Goal: Transaction & Acquisition: Book appointment/travel/reservation

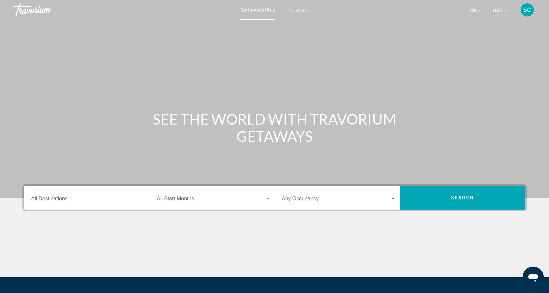
click at [267, 201] on div "Search widget" at bounding box center [268, 198] width 6 height 5
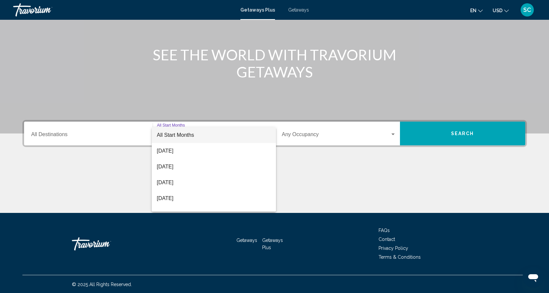
scroll to position [65, 0]
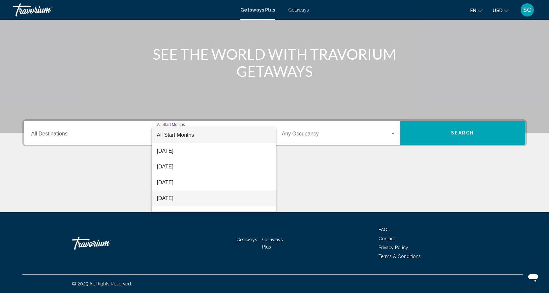
click at [196, 195] on span "[DATE]" at bounding box center [214, 198] width 114 height 16
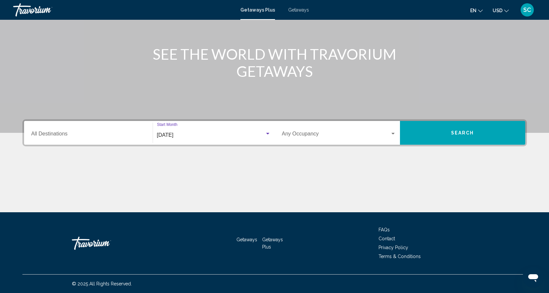
click at [392, 133] on div "Search widget" at bounding box center [392, 134] width 3 height 2
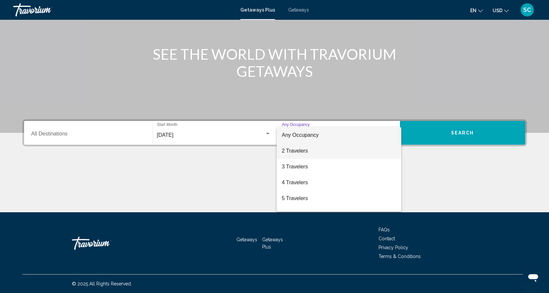
click at [315, 154] on span "2 Travelers" at bounding box center [339, 151] width 114 height 16
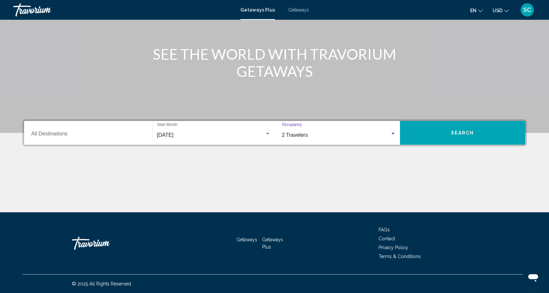
click at [447, 133] on button "Search" at bounding box center [462, 133] width 125 height 24
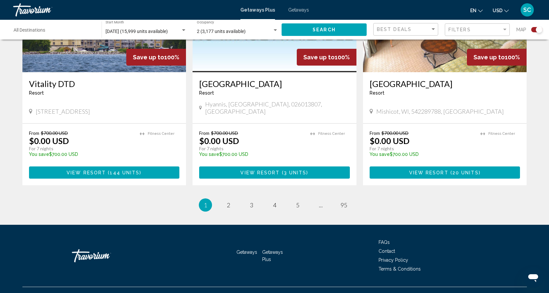
scroll to position [1005, 0]
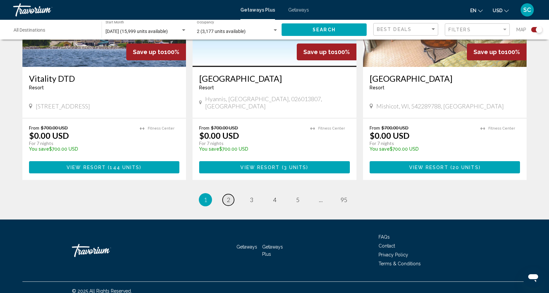
click at [229, 196] on span "2" at bounding box center [228, 199] width 3 height 7
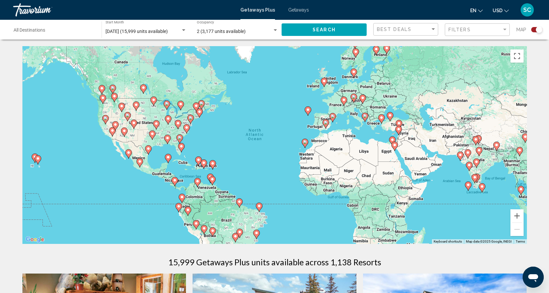
click at [330, 192] on div "To activate drag with keyboard, press Alt + Enter. Once in keyboard drag state,…" at bounding box center [274, 145] width 504 height 198
click at [330, 194] on div "To activate drag with keyboard, press Alt + Enter. Once in keyboard drag state,…" at bounding box center [274, 145] width 504 height 198
click at [329, 193] on div "To activate drag with keyboard, press Alt + Enter. Once in keyboard drag state,…" at bounding box center [274, 145] width 504 height 198
click at [326, 195] on div "To activate drag with keyboard, press Alt + Enter. Once in keyboard drag state,…" at bounding box center [274, 145] width 504 height 198
click at [326, 192] on div "To activate drag with keyboard, press Alt + Enter. Once in keyboard drag state,…" at bounding box center [274, 145] width 504 height 198
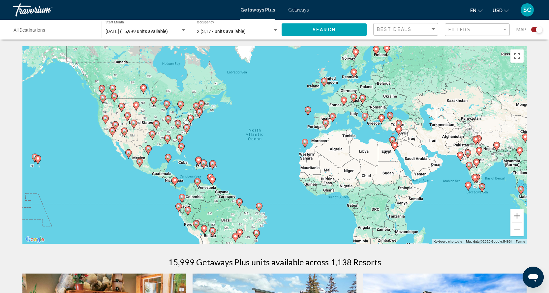
click at [326, 192] on div "To activate drag with keyboard, press Alt + Enter. Once in keyboard drag state,…" at bounding box center [274, 145] width 504 height 198
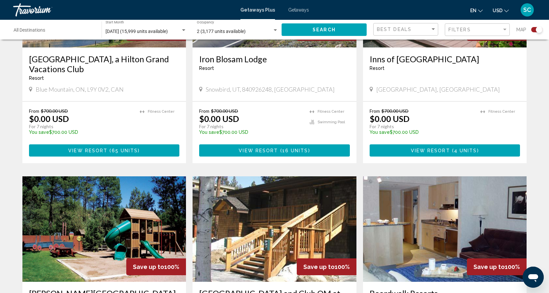
scroll to position [791, 0]
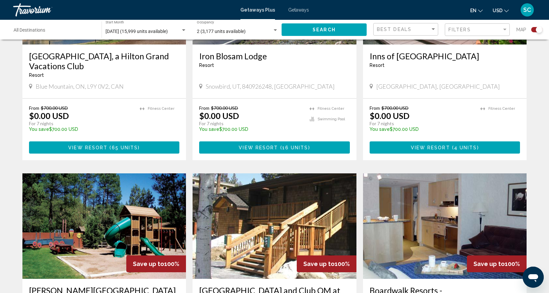
click at [295, 11] on span "Getaways" at bounding box center [298, 9] width 21 height 5
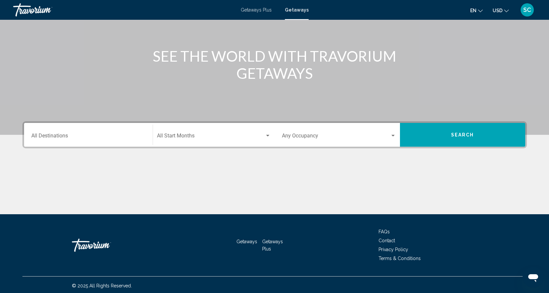
scroll to position [65, 0]
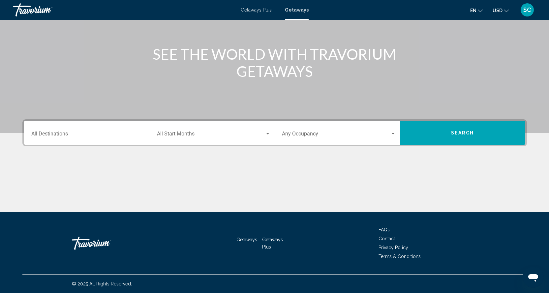
click at [392, 134] on div "Search widget" at bounding box center [392, 134] width 3 height 2
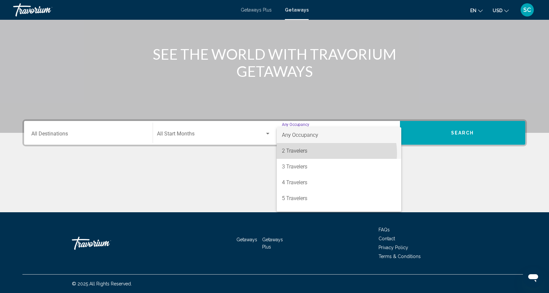
click at [327, 153] on span "2 Travelers" at bounding box center [339, 151] width 114 height 16
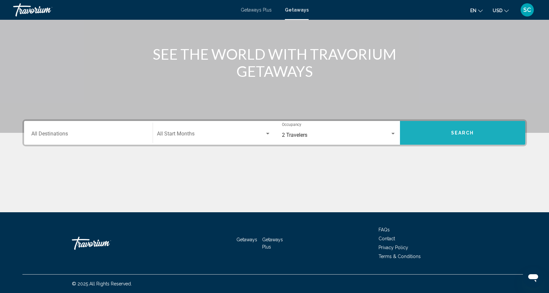
click at [448, 138] on button "Search" at bounding box center [462, 133] width 125 height 24
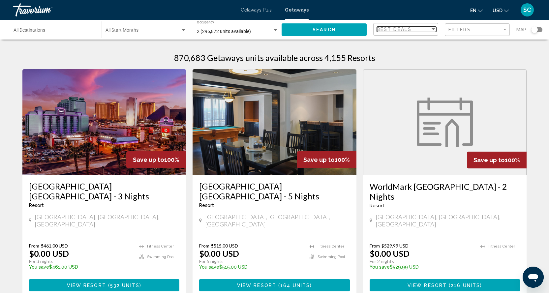
click at [434, 30] on div "Sort by" at bounding box center [433, 29] width 6 height 5
click at [415, 42] on span "Lowest Price" at bounding box center [406, 43] width 59 height 14
click at [531, 31] on div "Search widget" at bounding box center [534, 29] width 7 height 7
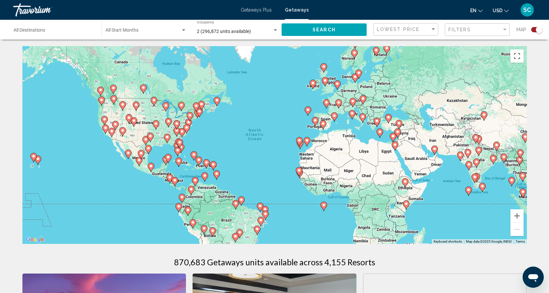
click at [534, 31] on div "Search widget" at bounding box center [536, 29] width 11 height 5
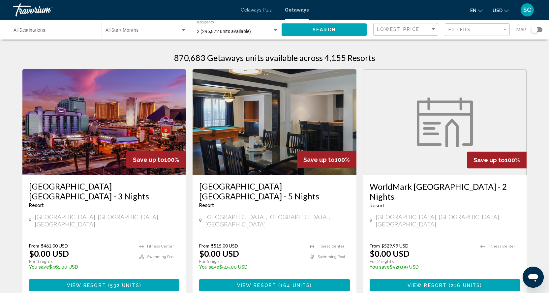
click at [536, 31] on div "Search widget" at bounding box center [534, 29] width 7 height 7
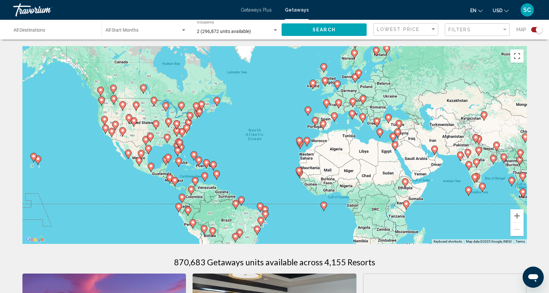
click at [324, 206] on image "Main content" at bounding box center [324, 205] width 4 height 4
type input "**********"
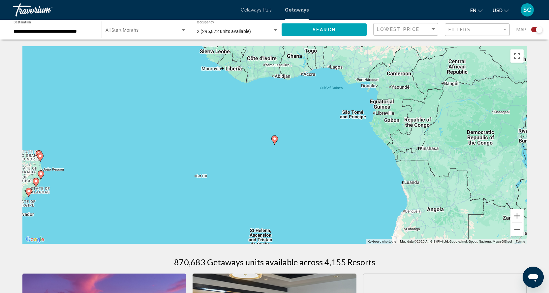
click at [538, 30] on div "Search widget" at bounding box center [538, 29] width 7 height 7
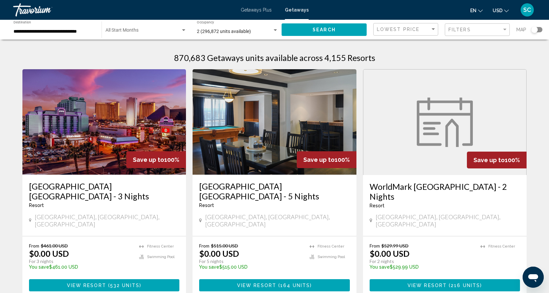
click at [319, 32] on span "Search" at bounding box center [323, 29] width 23 height 5
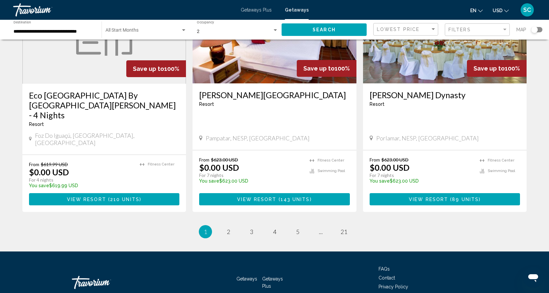
scroll to position [801, 0]
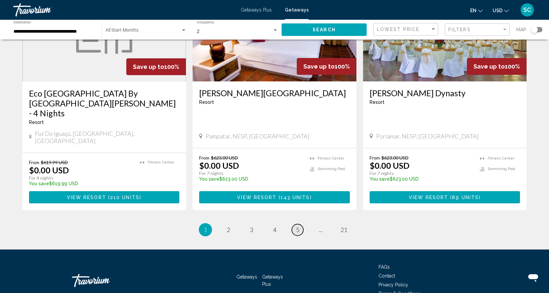
click at [298, 226] on span "5" at bounding box center [297, 229] width 3 height 7
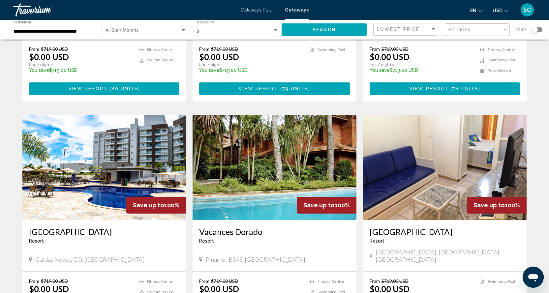
scroll to position [428, 0]
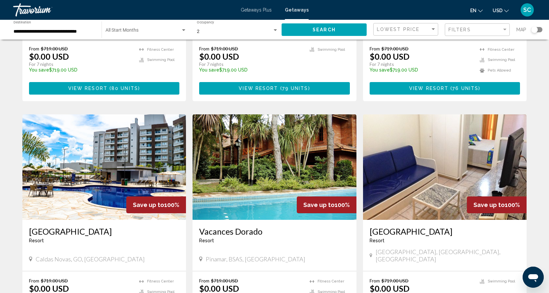
click at [183, 31] on div "Search widget" at bounding box center [183, 30] width 3 height 2
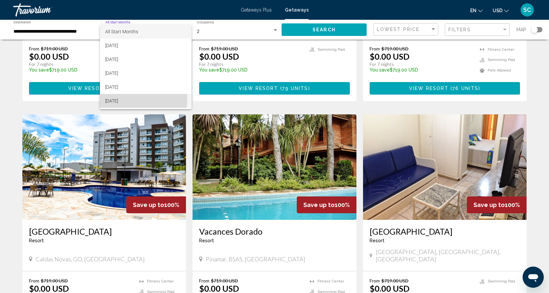
click at [123, 99] on span "[DATE]" at bounding box center [145, 101] width 81 height 14
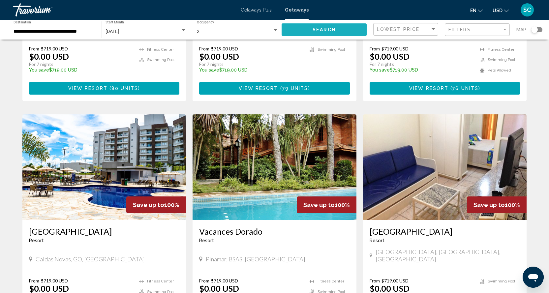
click at [352, 30] on button "Search" at bounding box center [323, 29] width 85 height 12
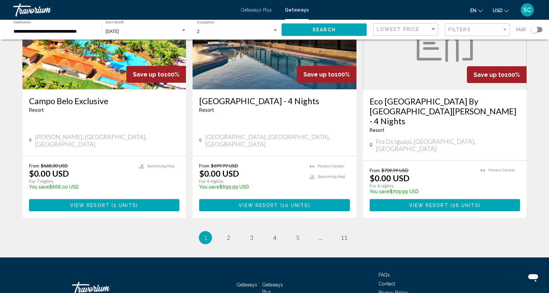
scroll to position [792, 0]
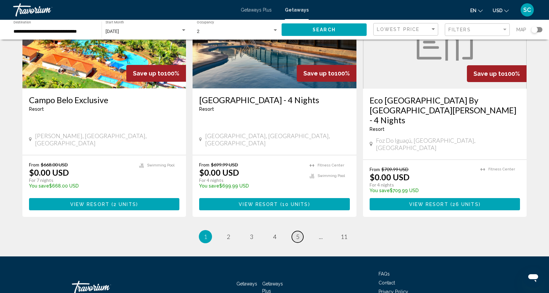
click at [299, 233] on span "5" at bounding box center [297, 236] width 3 height 7
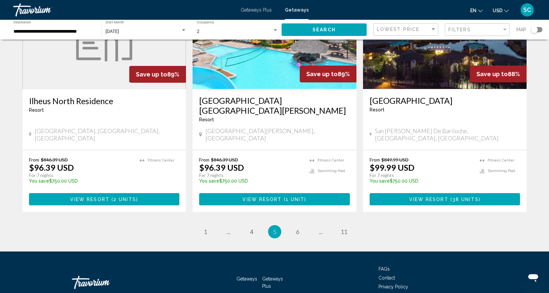
scroll to position [781, 0]
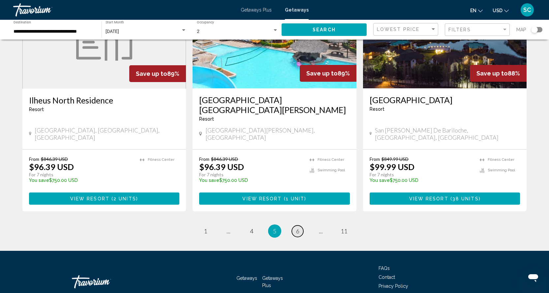
click at [298, 227] on span "6" at bounding box center [297, 230] width 3 height 7
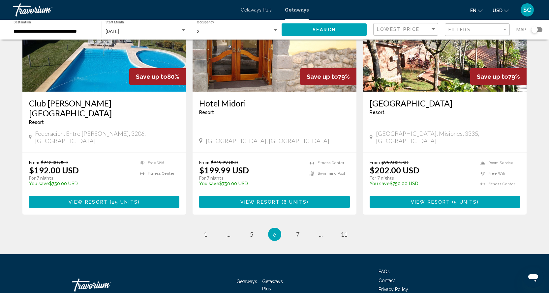
scroll to position [801, 0]
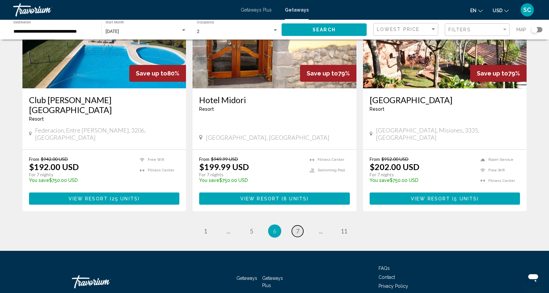
click at [298, 227] on span "7" at bounding box center [297, 230] width 3 height 7
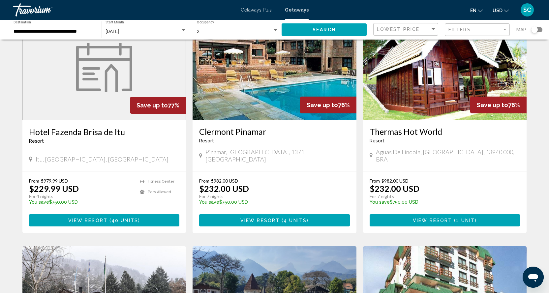
scroll to position [494, 0]
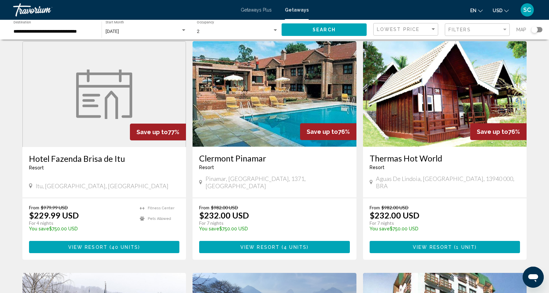
click at [425, 241] on button "View Resort ( 1 unit )" at bounding box center [444, 247] width 151 height 12
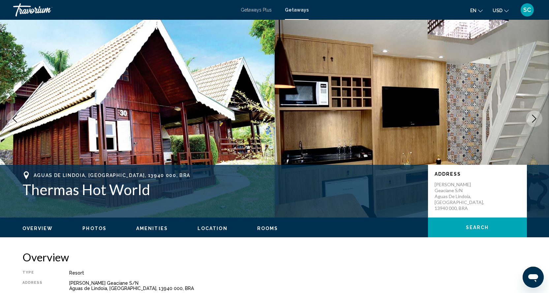
click at [398, 84] on img "Main content" at bounding box center [411, 119] width 274 height 198
click at [528, 118] on button "Next image" at bounding box center [534, 118] width 16 height 16
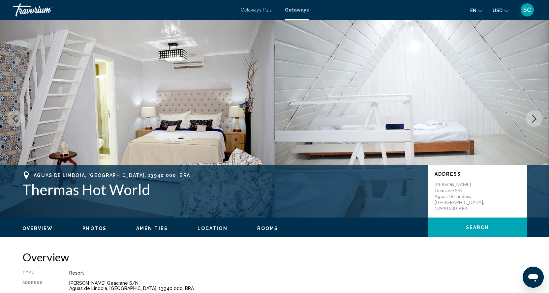
click at [534, 123] on button "Next image" at bounding box center [534, 118] width 16 height 16
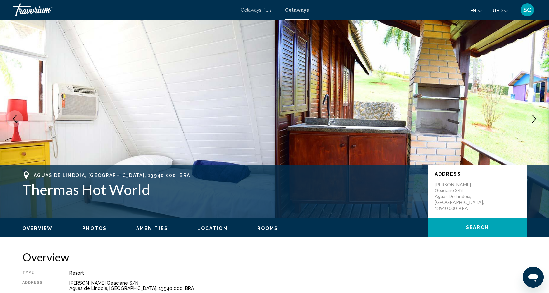
click at [534, 123] on button "Next image" at bounding box center [534, 118] width 16 height 16
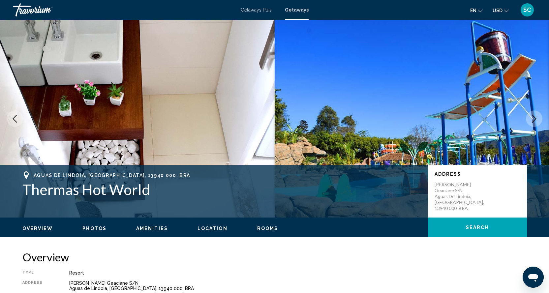
click at [534, 123] on button "Next image" at bounding box center [534, 118] width 16 height 16
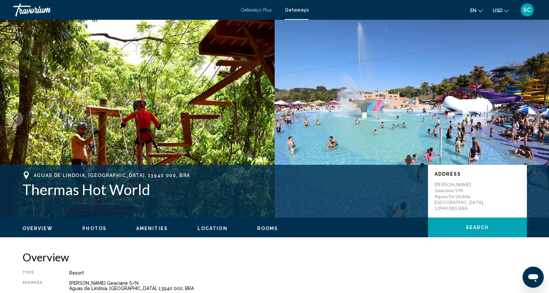
click at [534, 123] on button "Next image" at bounding box center [534, 118] width 16 height 16
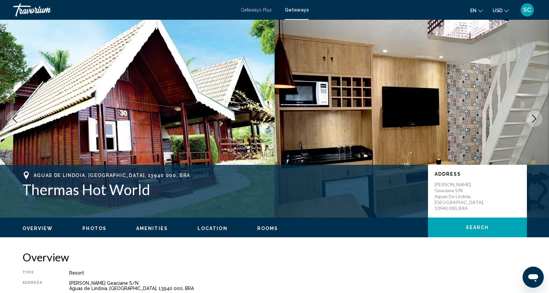
click at [534, 123] on button "Next image" at bounding box center [534, 118] width 16 height 16
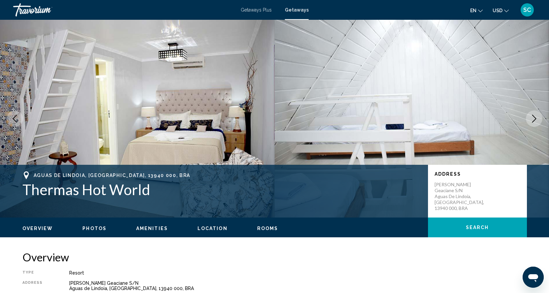
click at [534, 123] on button "Next image" at bounding box center [534, 118] width 16 height 16
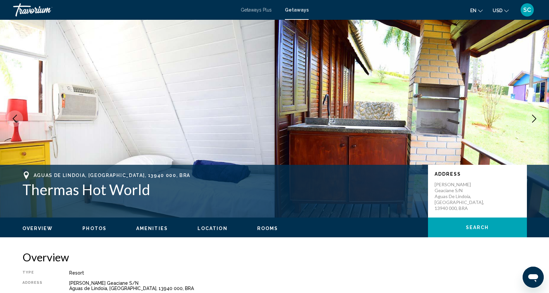
click at [534, 123] on button "Next image" at bounding box center [534, 118] width 16 height 16
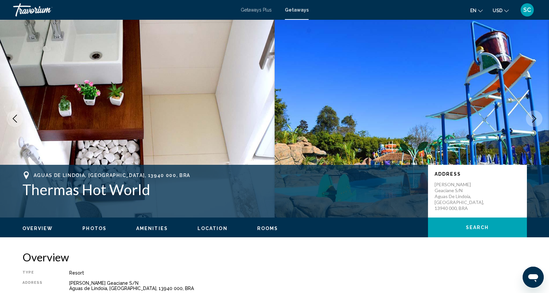
click at [534, 123] on button "Next image" at bounding box center [534, 118] width 16 height 16
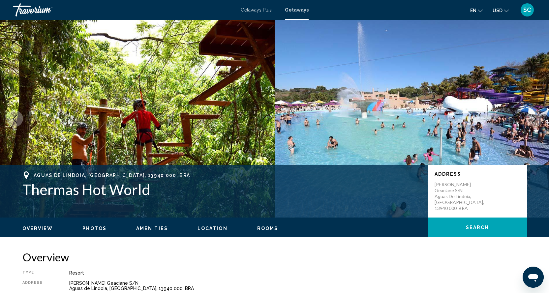
click at [534, 123] on button "Next image" at bounding box center [534, 118] width 16 height 16
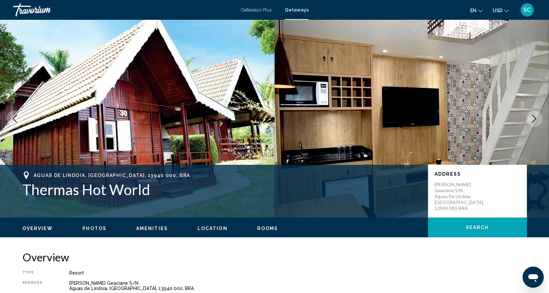
drag, startPoint x: 162, startPoint y: 144, endPoint x: 216, endPoint y: 144, distance: 54.0
click at [162, 145] on img "Main content" at bounding box center [137, 119] width 274 height 198
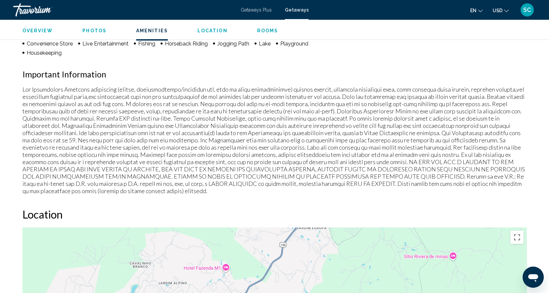
scroll to position [527, 0]
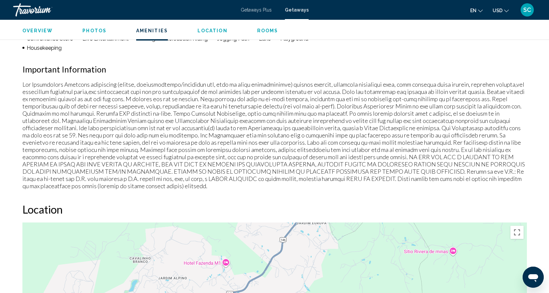
click at [35, 28] on button "Overview" at bounding box center [37, 31] width 31 height 6
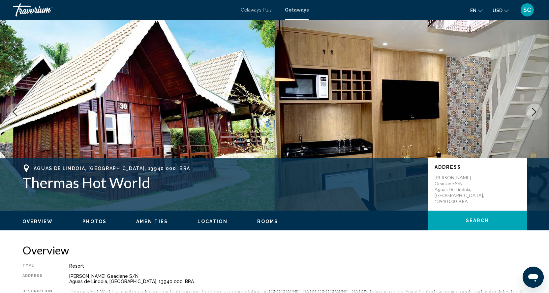
scroll to position [0, 0]
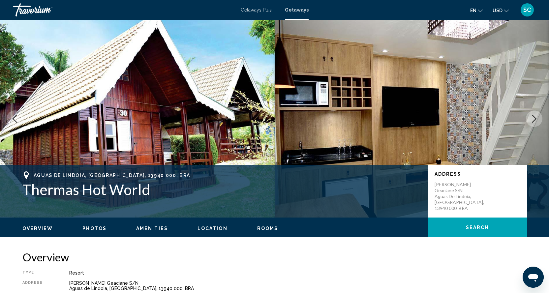
click at [528, 9] on span "SC" at bounding box center [527, 10] width 8 height 7
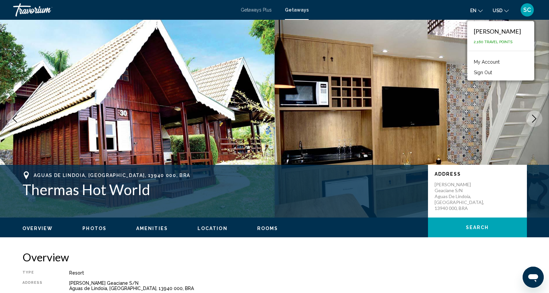
click at [489, 71] on button "Sign Out" at bounding box center [482, 72] width 25 height 9
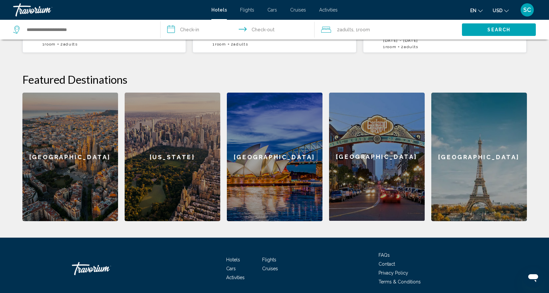
scroll to position [251, 0]
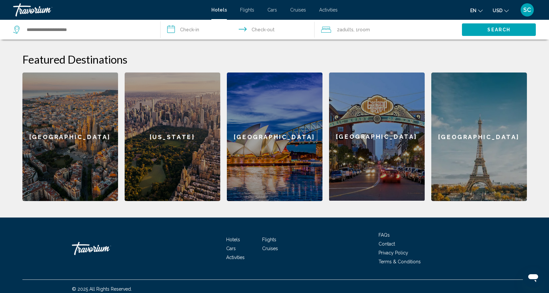
click at [470, 138] on div "Paris" at bounding box center [479, 136] width 96 height 128
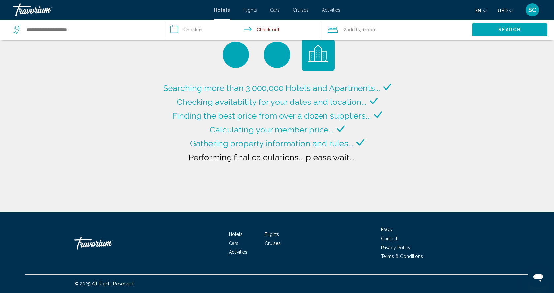
type input "**********"
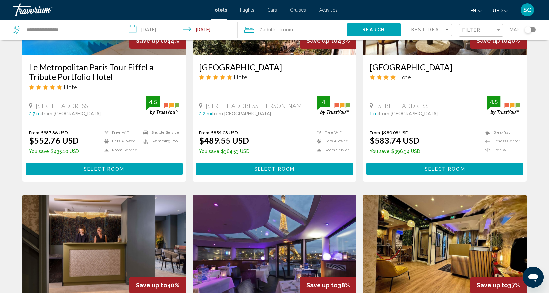
scroll to position [626, 0]
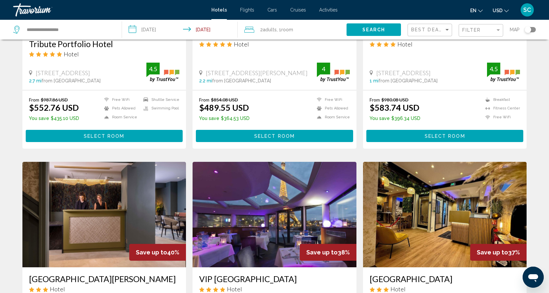
click at [213, 32] on input "**********" at bounding box center [181, 31] width 118 height 22
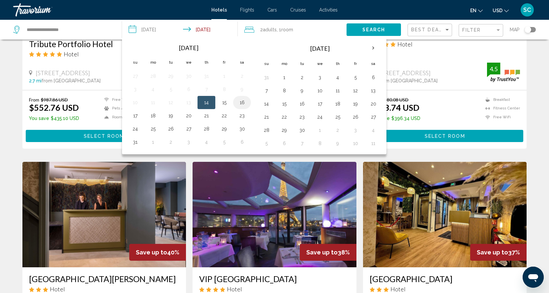
click at [245, 102] on button "16" at bounding box center [242, 102] width 11 height 9
click at [155, 113] on button "18" at bounding box center [153, 115] width 11 height 9
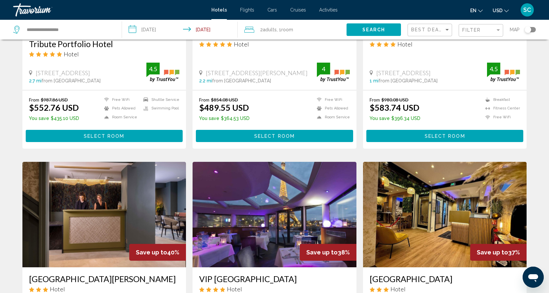
click at [219, 31] on input "**********" at bounding box center [181, 31] width 118 height 22
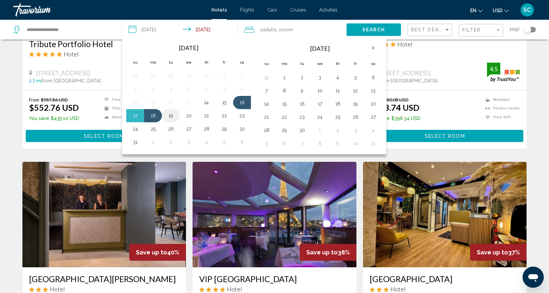
click at [171, 114] on button "19" at bounding box center [170, 115] width 11 height 9
drag, startPoint x: 207, startPoint y: 101, endPoint x: 217, endPoint y: 100, distance: 10.6
click at [215, 100] on table "Aug 2025 Su Mo Tu We Th Fr Sa 27 28 29 30 31 1 2 3 4 5 6 7 8 9 10 11 12 13 14 1…" at bounding box center [188, 95] width 125 height 108
click at [241, 102] on button "16" at bounding box center [242, 102] width 11 height 9
type input "**********"
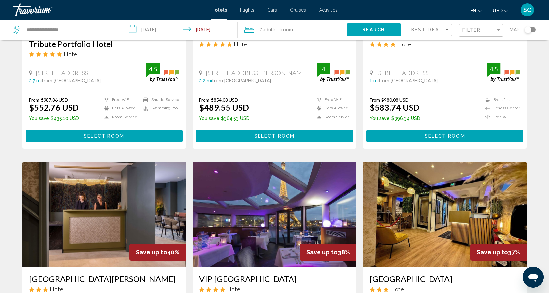
click at [372, 28] on span "Search" at bounding box center [373, 29] width 23 height 5
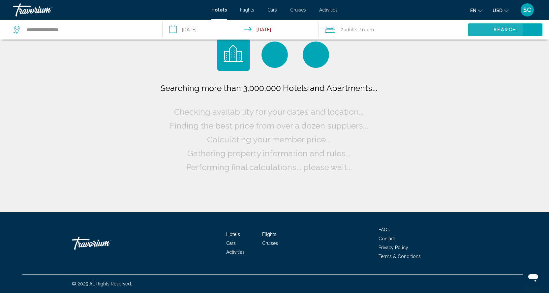
scroll to position [0, 0]
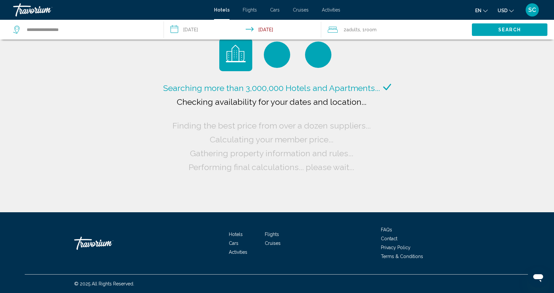
click at [267, 28] on input "**********" at bounding box center [244, 31] width 160 height 22
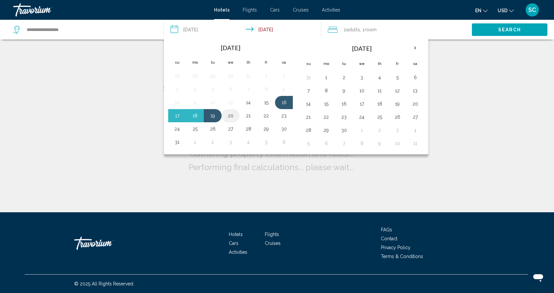
click at [228, 114] on button "20" at bounding box center [230, 115] width 11 height 9
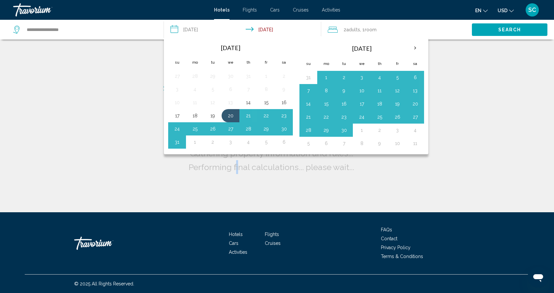
click at [238, 194] on div "Searching more than 3,000,000 Hotels and Apartments... Checking availability fo…" at bounding box center [277, 106] width 554 height 212
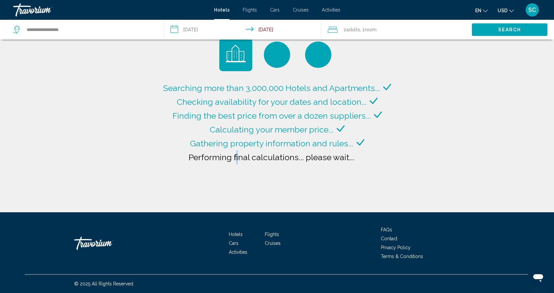
click at [500, 31] on span "Search" at bounding box center [509, 29] width 23 height 5
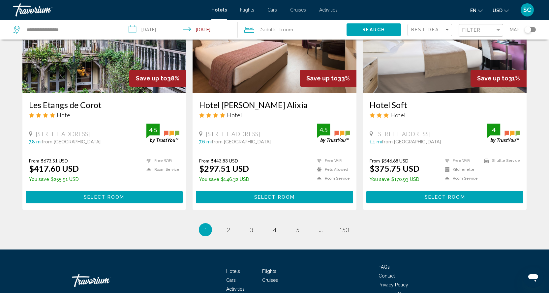
scroll to position [827, 0]
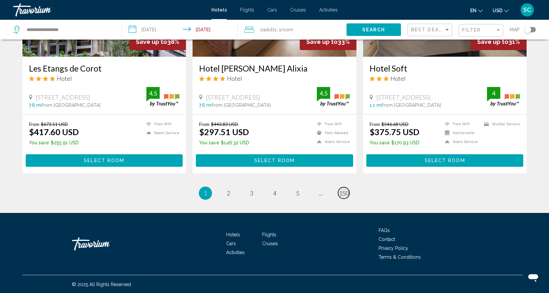
click at [345, 190] on span "150" at bounding box center [344, 192] width 10 height 7
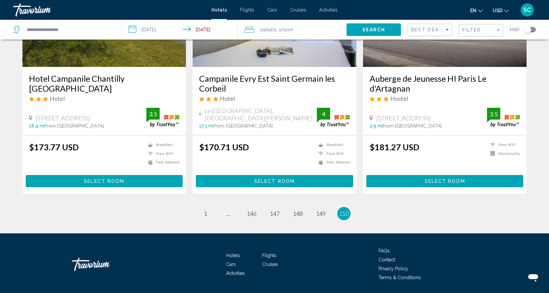
scroll to position [824, 0]
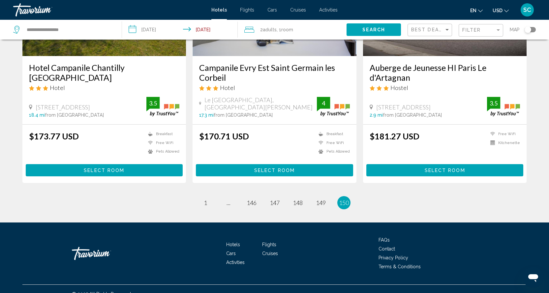
click at [507, 10] on icon "Change currency" at bounding box center [506, 11] width 5 height 5
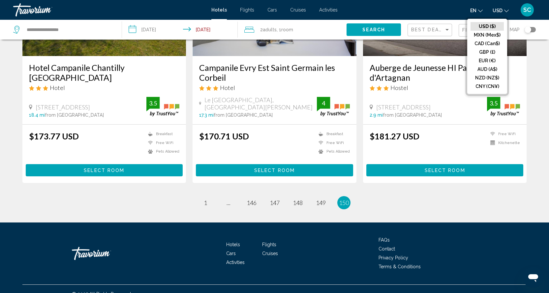
click at [530, 12] on span "SC" at bounding box center [527, 10] width 8 height 7
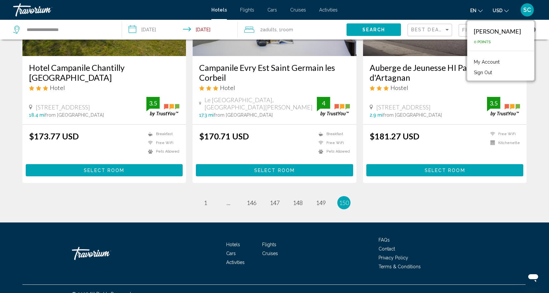
click at [495, 72] on button "Sign Out" at bounding box center [482, 72] width 25 height 9
